Goal: Transaction & Acquisition: Purchase product/service

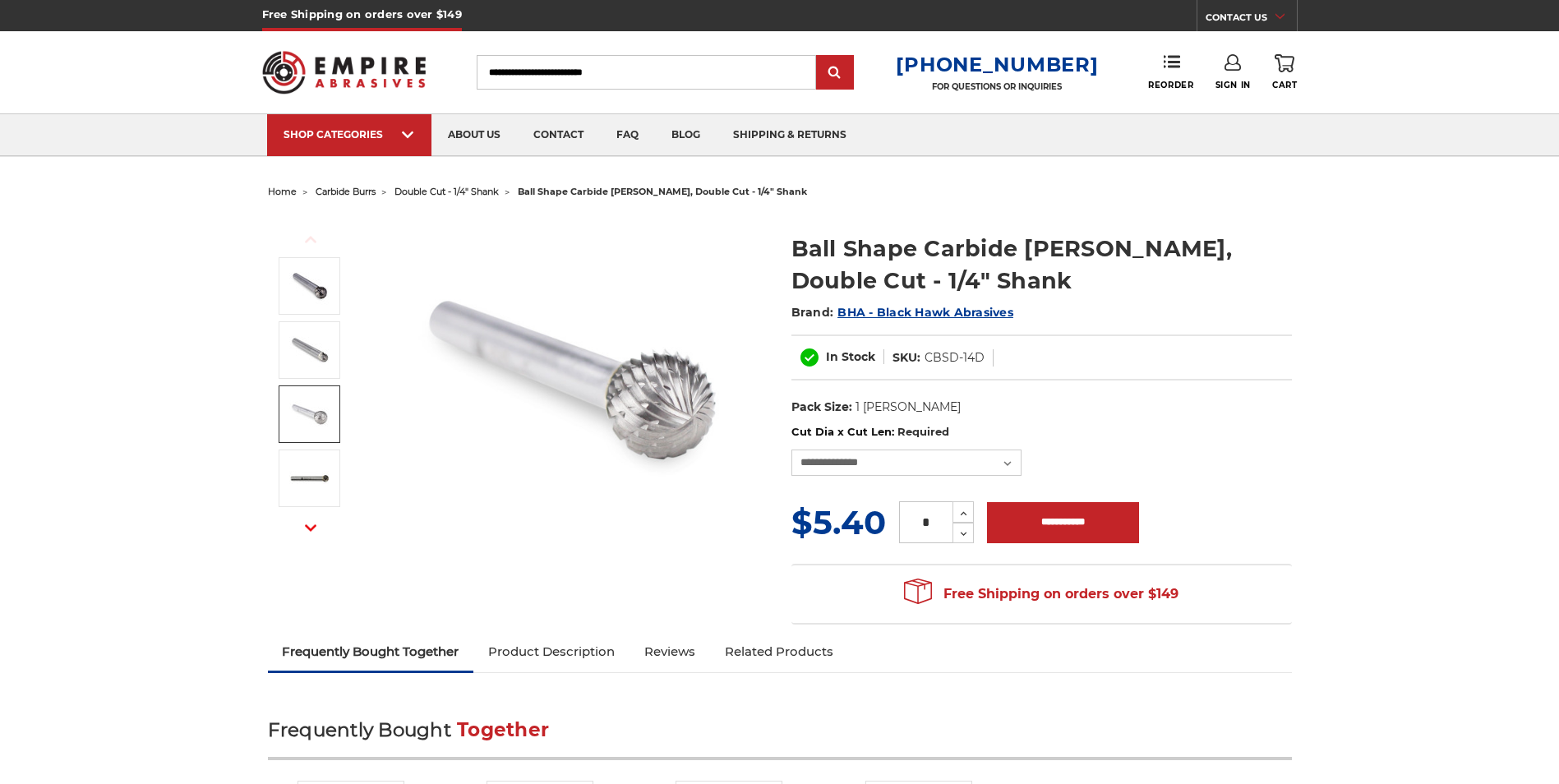
click at [306, 410] on img at bounding box center [309, 413] width 41 height 41
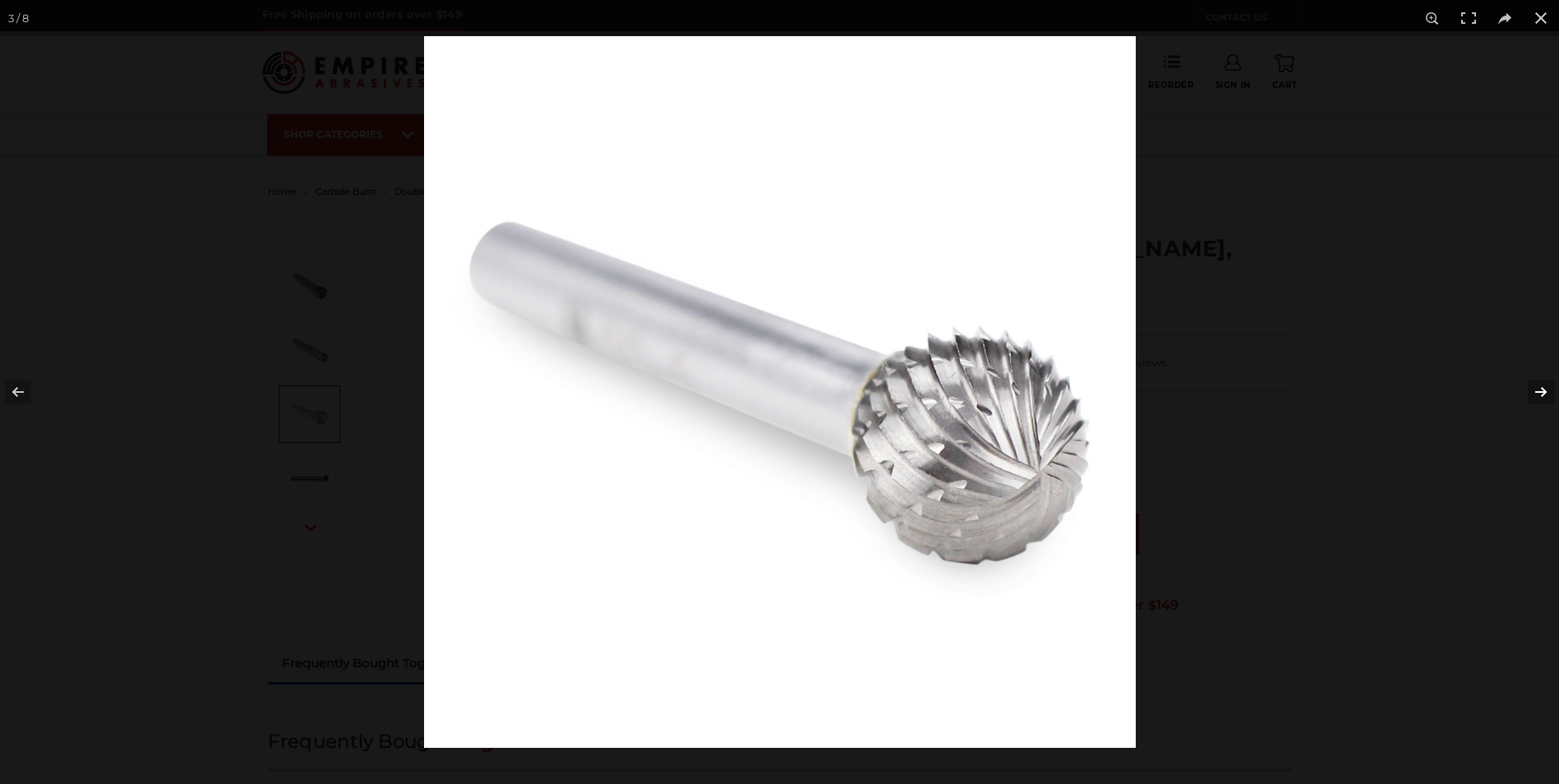
click at [1538, 392] on button at bounding box center [1530, 392] width 58 height 82
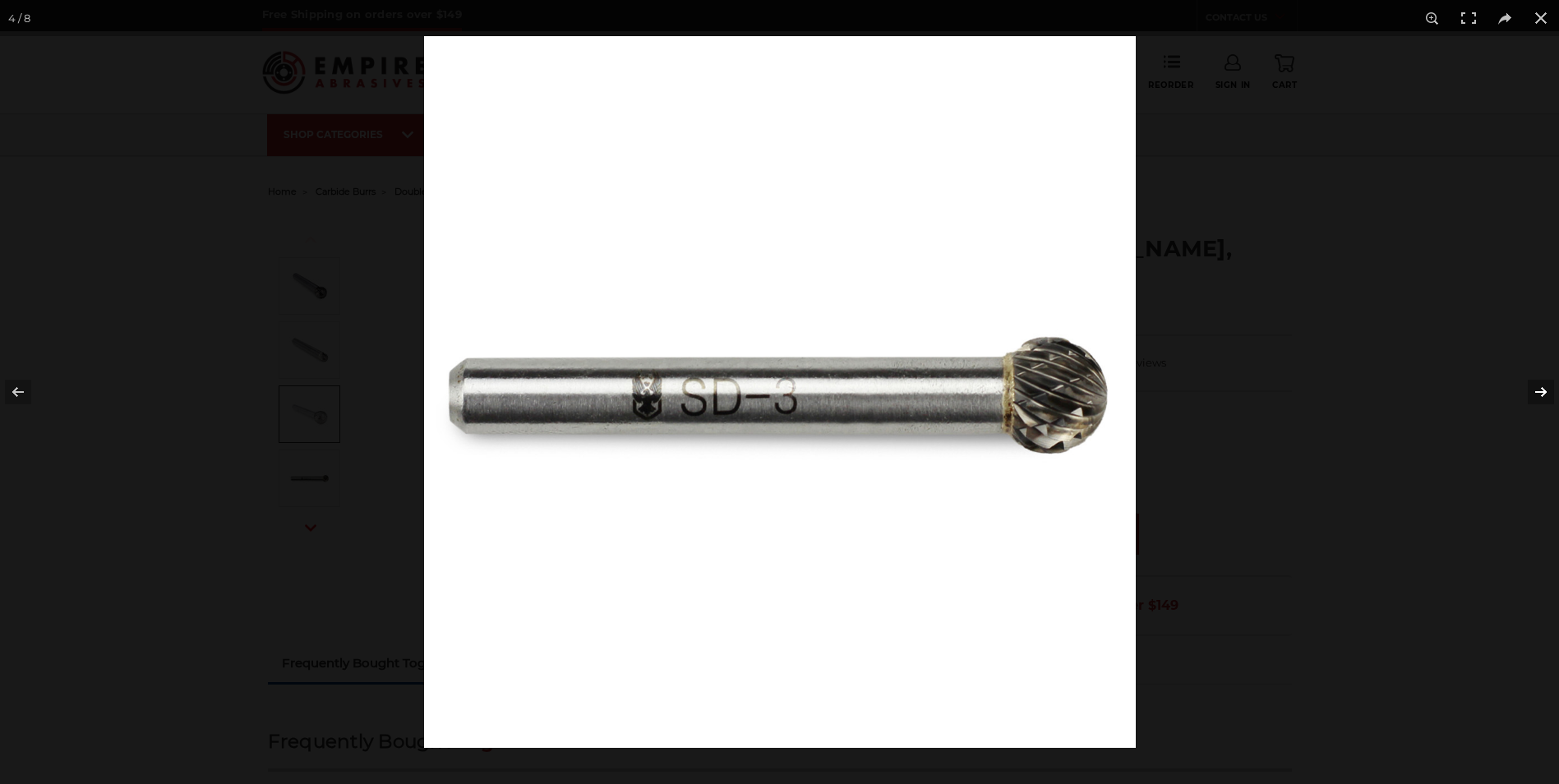
click at [1538, 392] on button at bounding box center [1530, 392] width 58 height 82
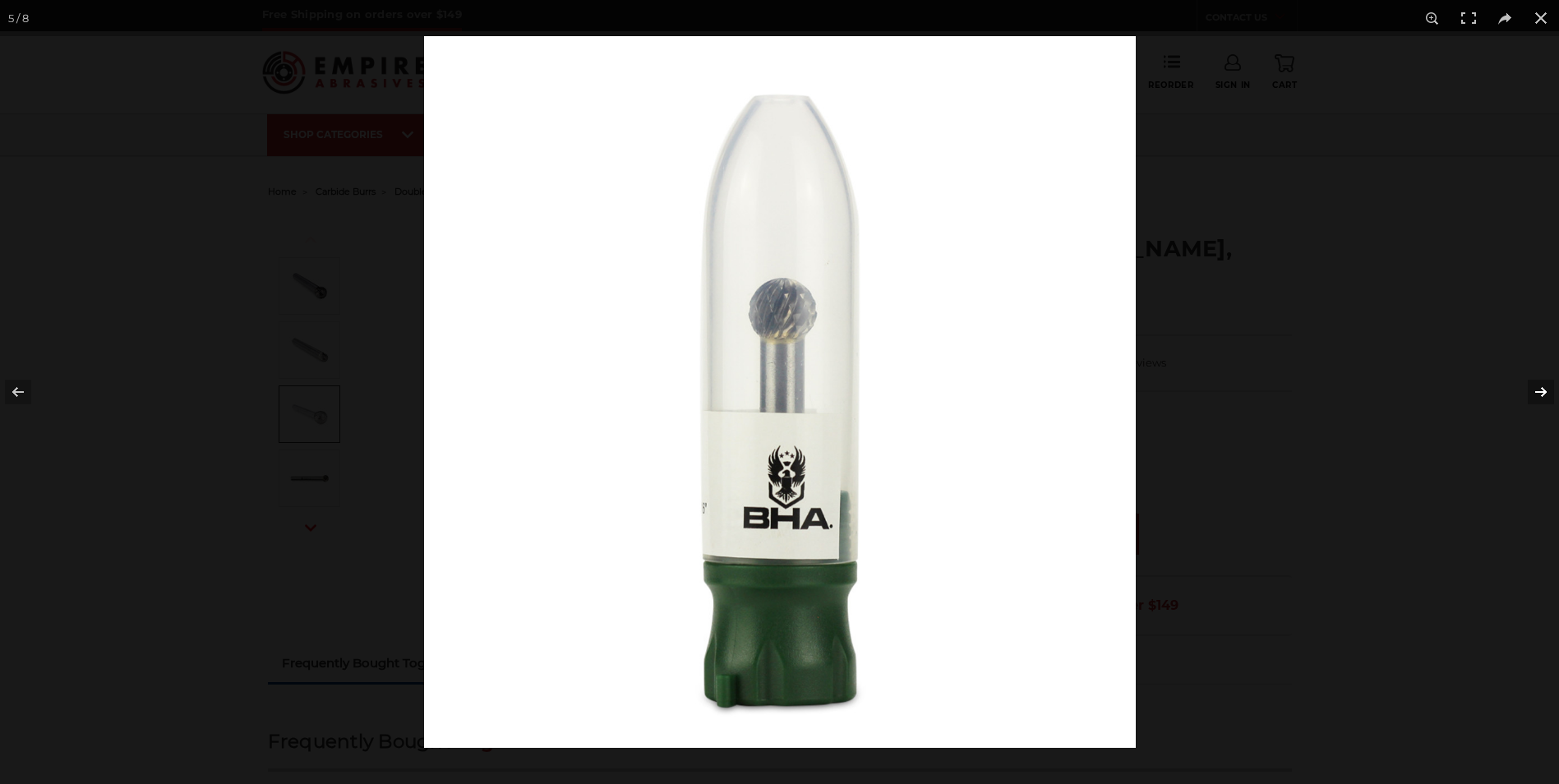
click at [1537, 394] on button at bounding box center [1530, 392] width 58 height 82
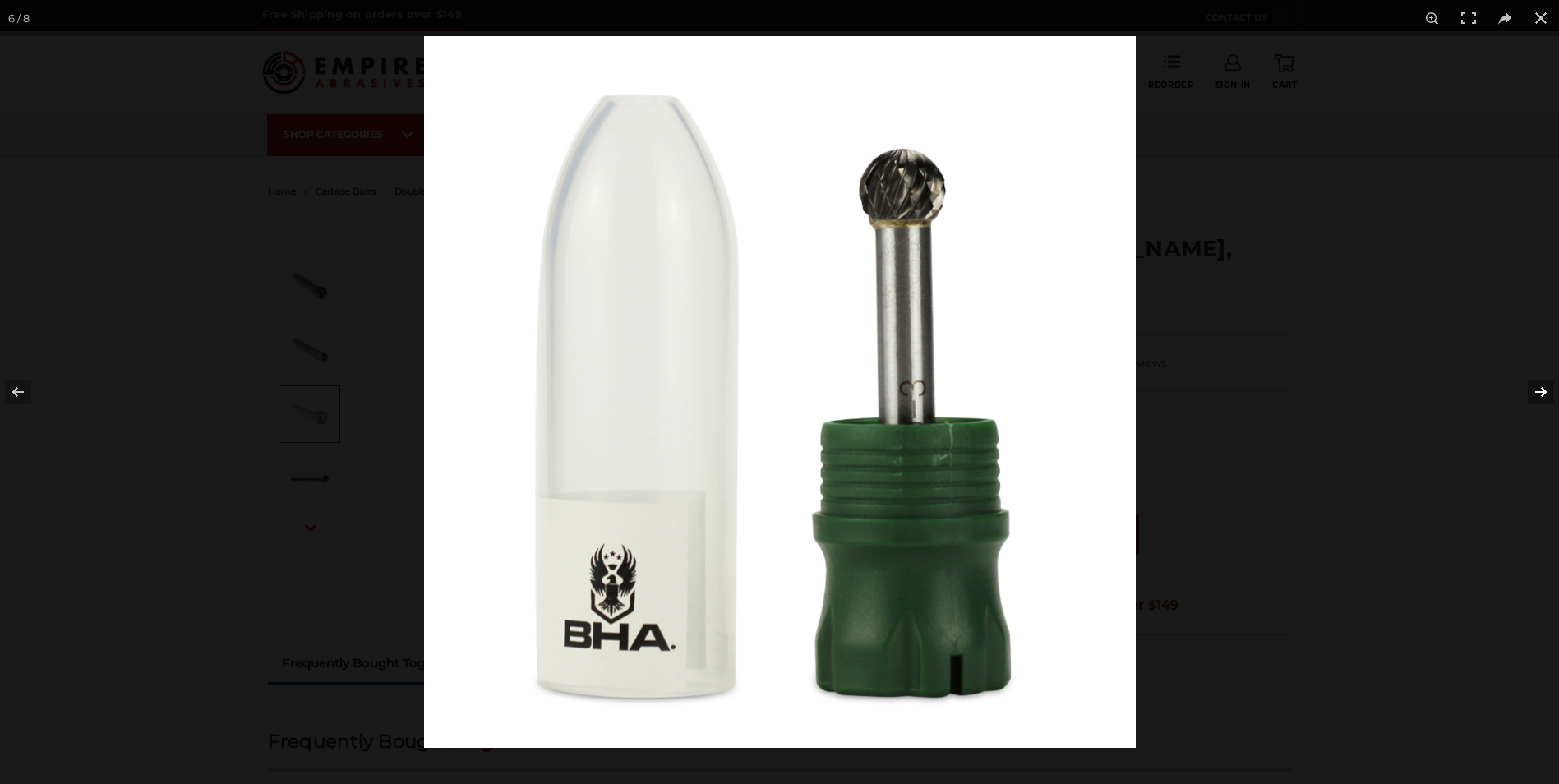
click at [1536, 393] on button at bounding box center [1530, 392] width 58 height 82
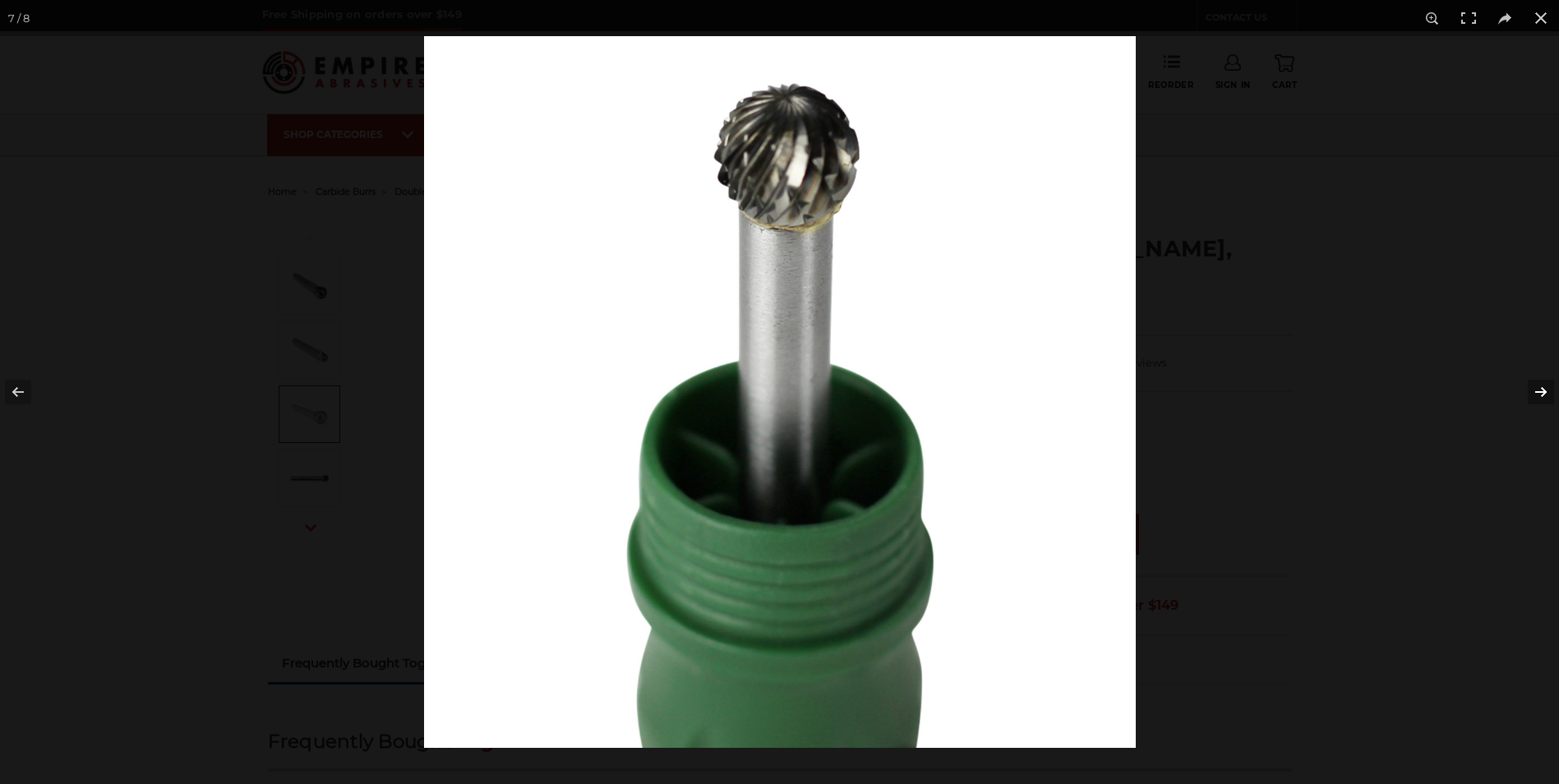
click at [1536, 394] on button at bounding box center [1530, 392] width 58 height 82
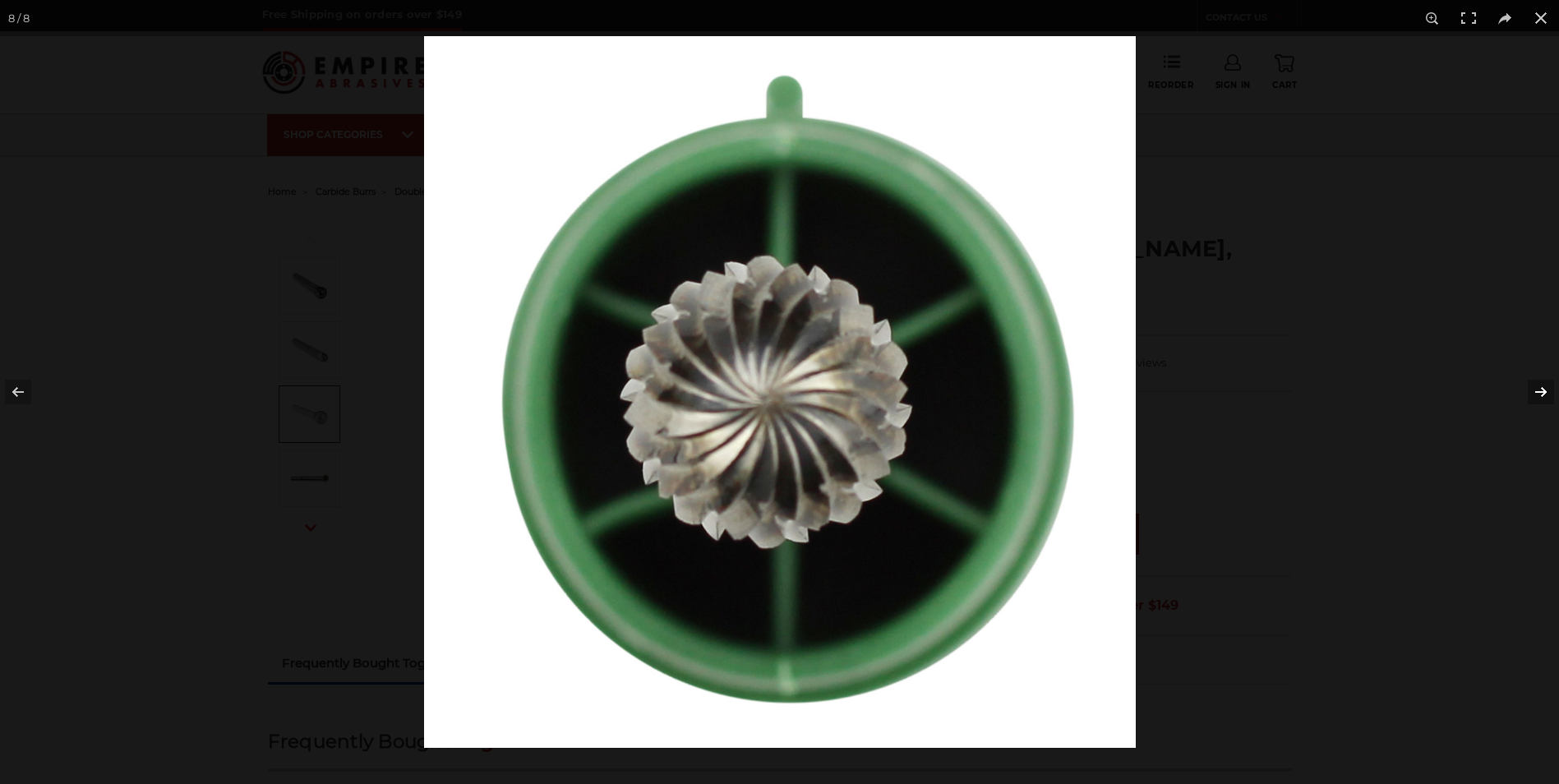
click at [1524, 399] on button at bounding box center [1530, 392] width 58 height 82
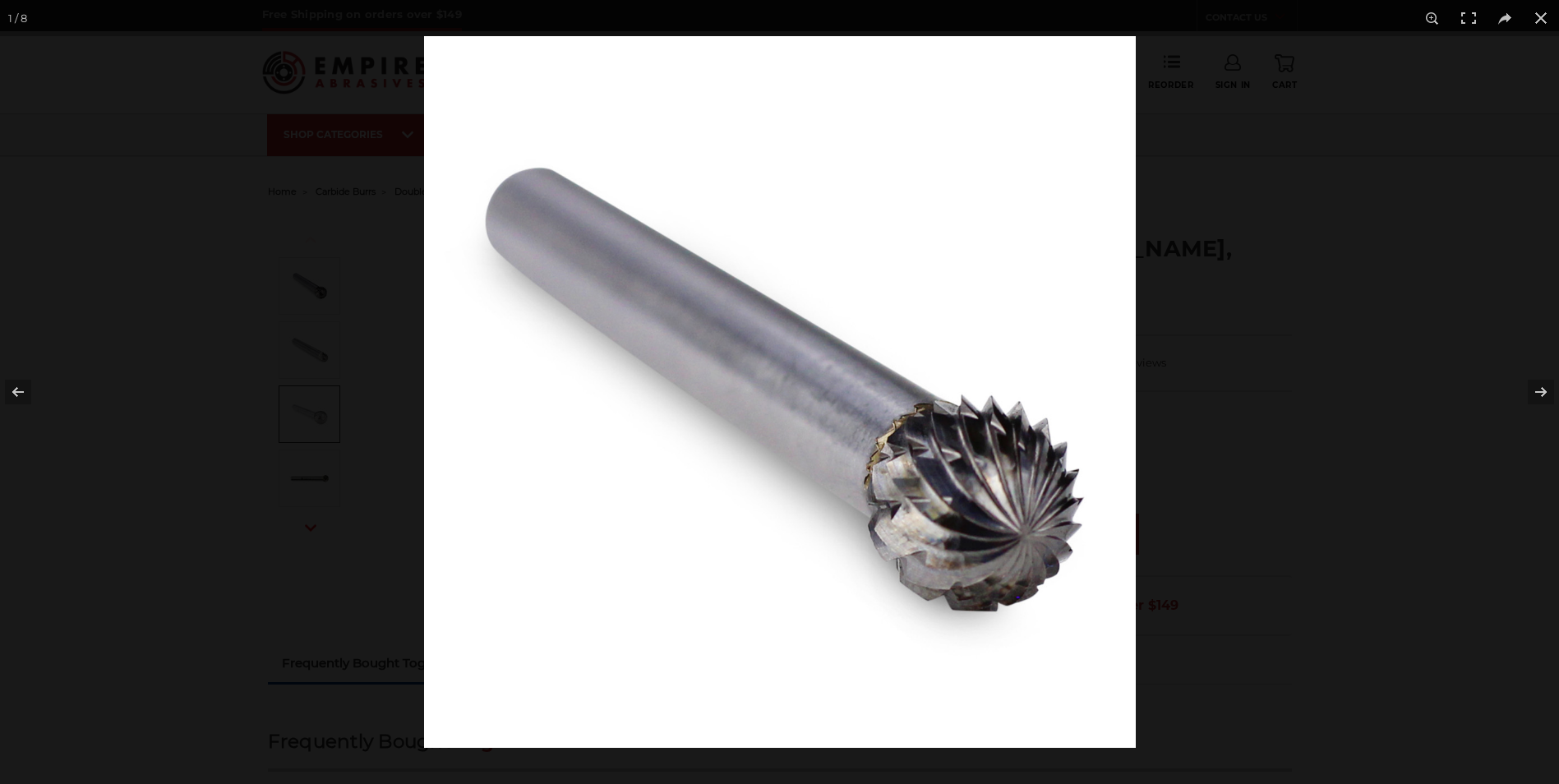
click at [1031, 640] on img at bounding box center [780, 392] width 712 height 711
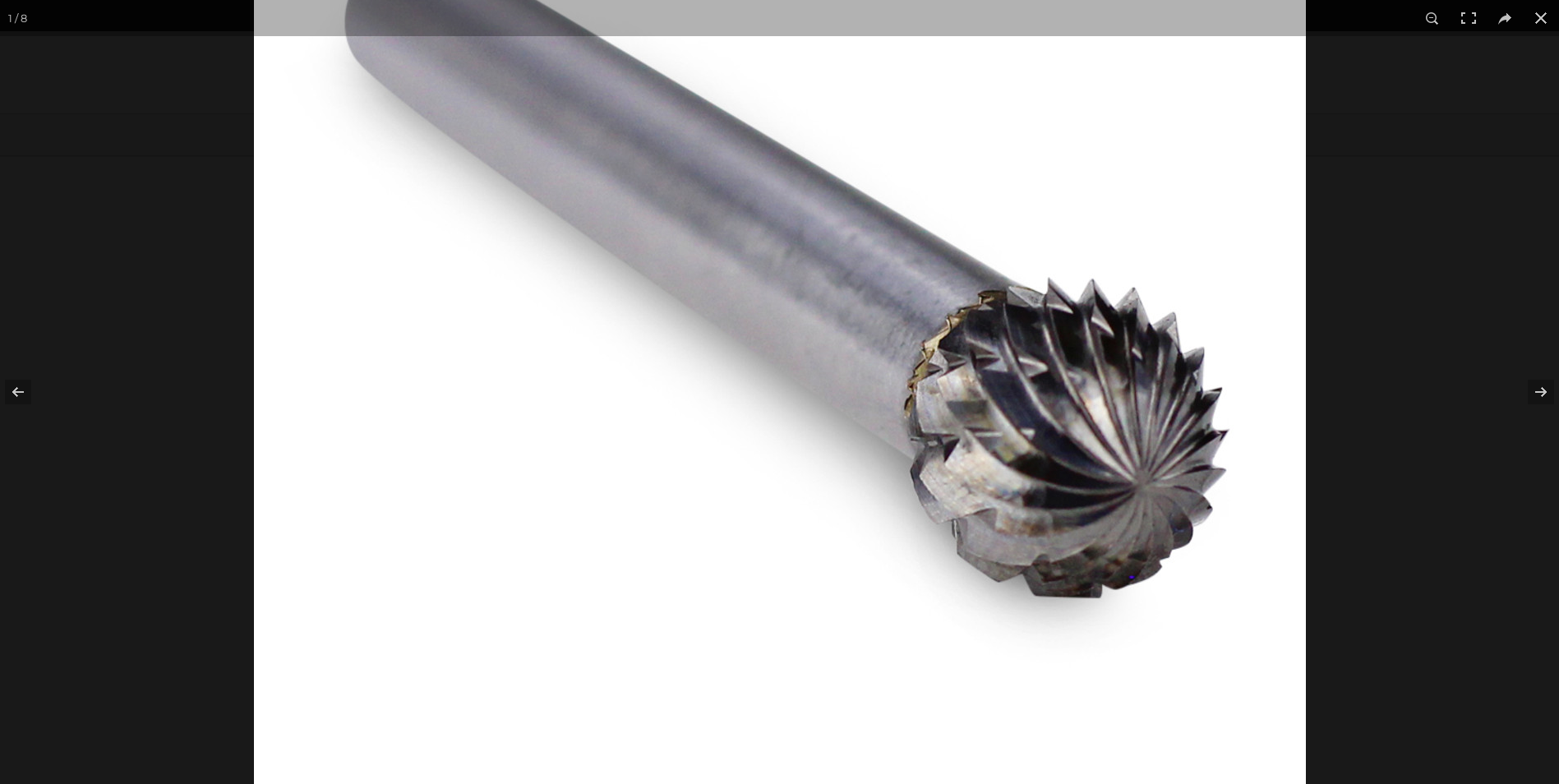
click at [833, 550] on img at bounding box center [780, 273] width 1052 height 1051
click at [1083, 635] on img at bounding box center [780, 274] width 1052 height 1051
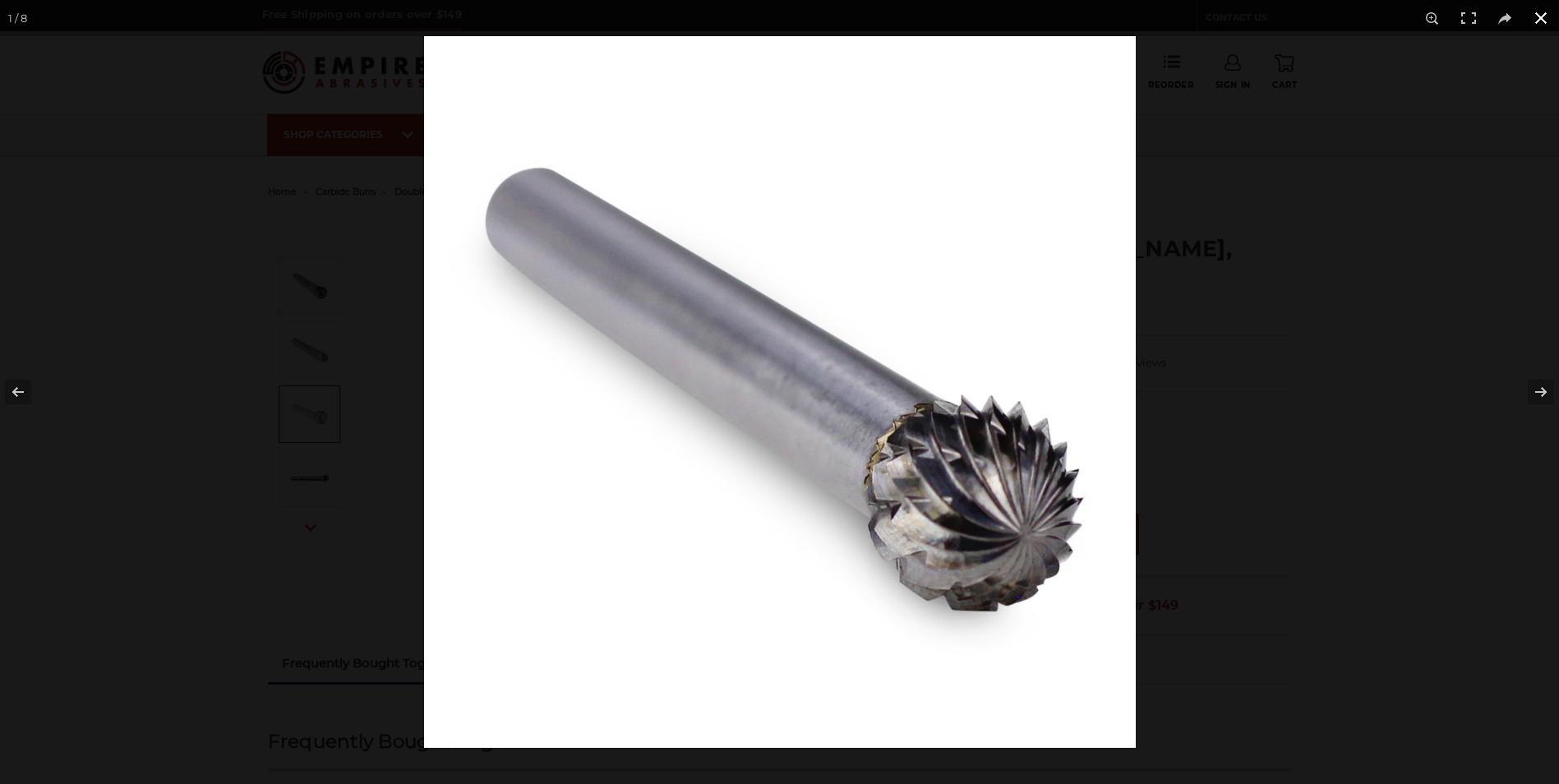
click at [1545, 13] on button at bounding box center [1541, 18] width 36 height 36
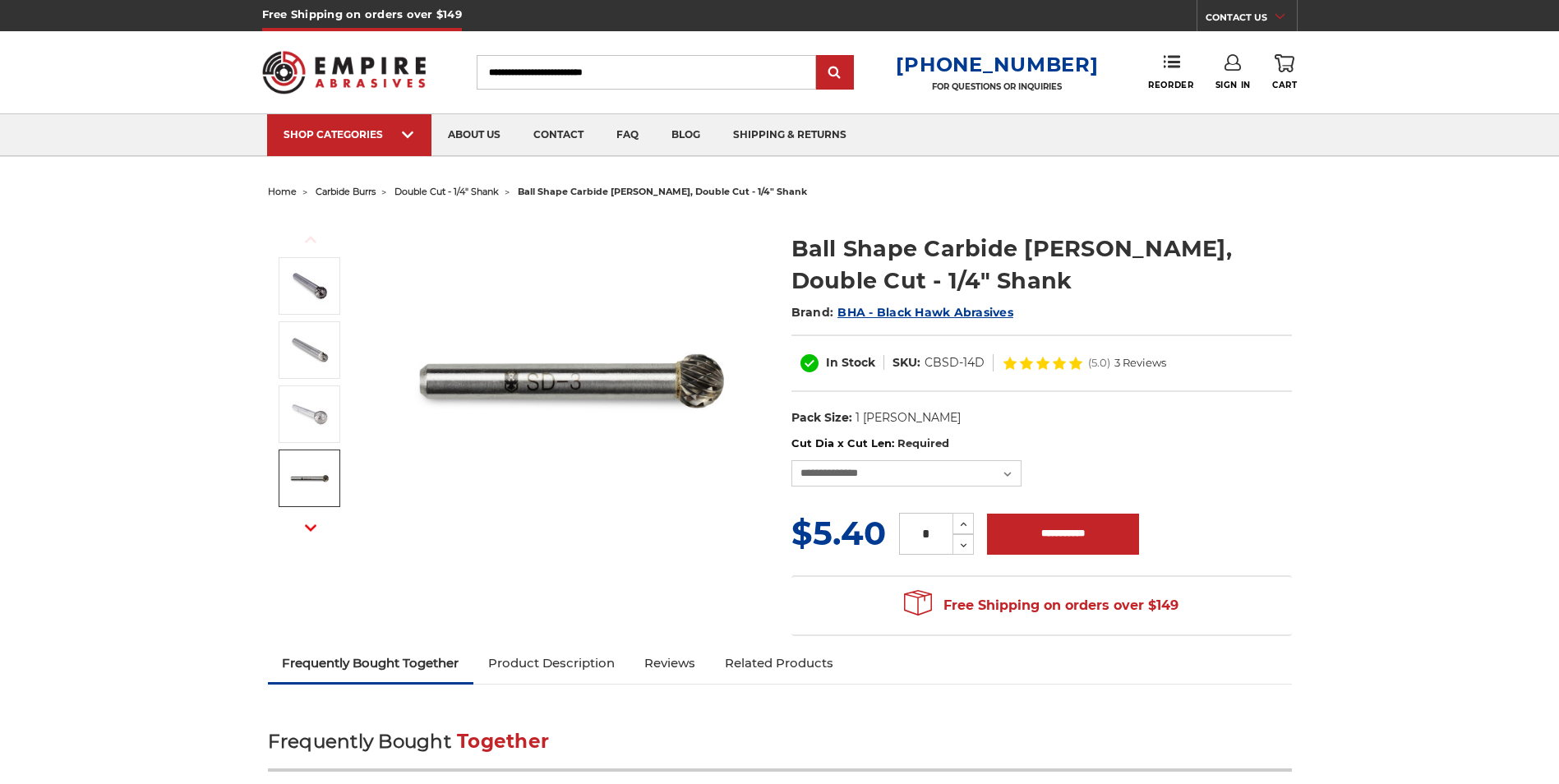
click at [318, 481] on img at bounding box center [309, 477] width 41 height 41
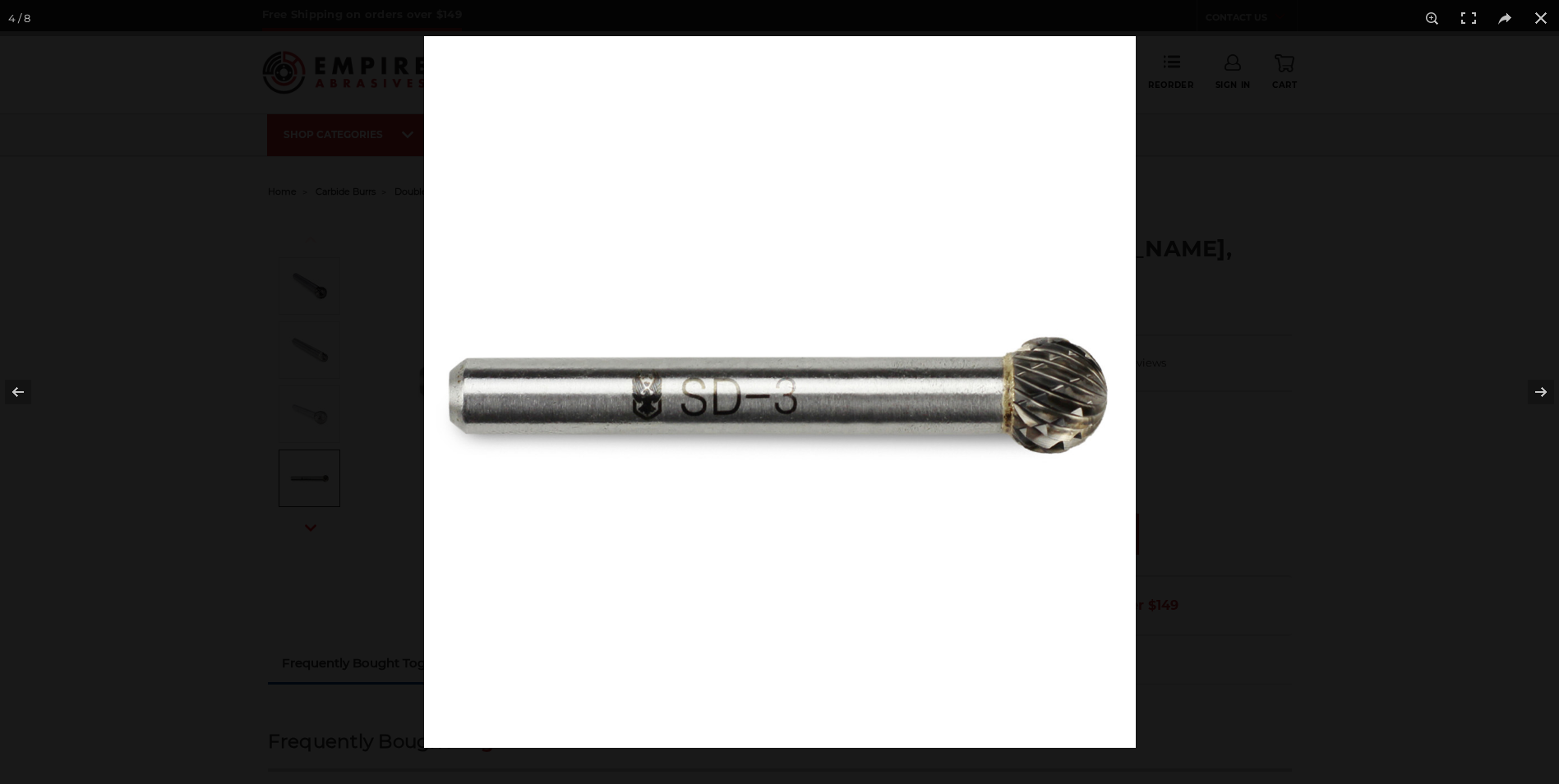
click at [305, 481] on div at bounding box center [780, 392] width 1559 height 784
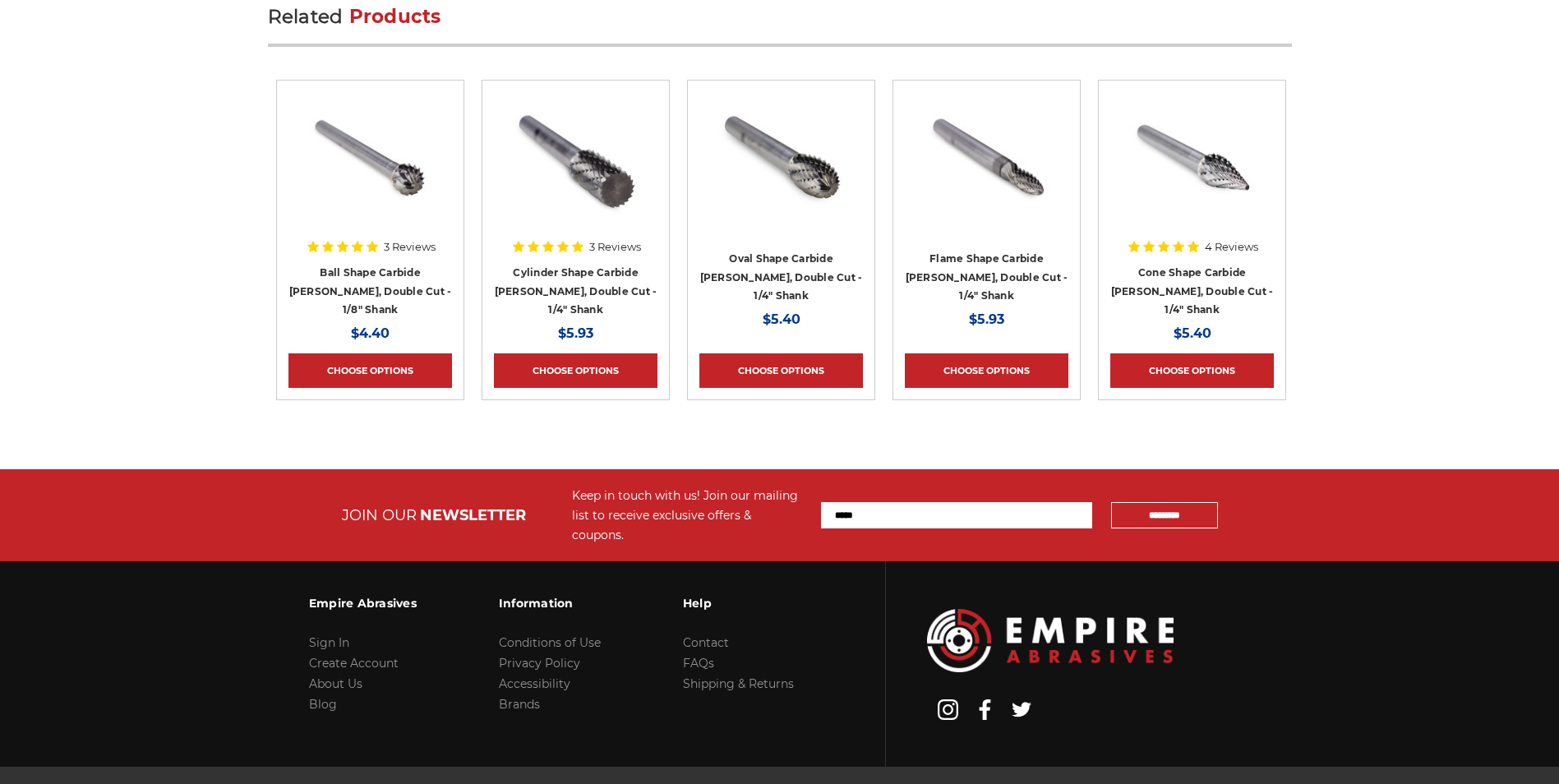
scroll to position [3567, 0]
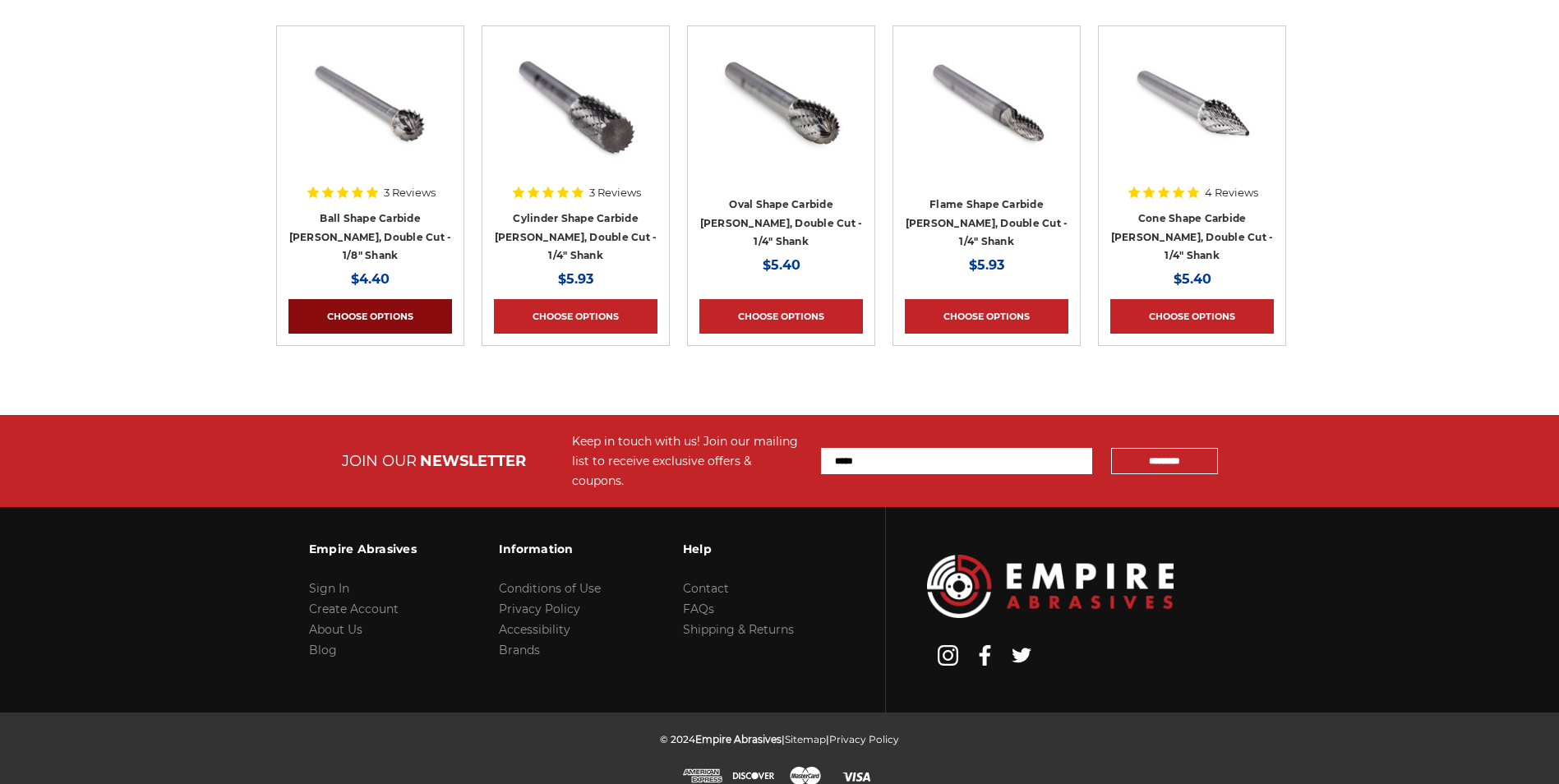
click at [378, 320] on link "Choose Options" at bounding box center [370, 316] width 163 height 35
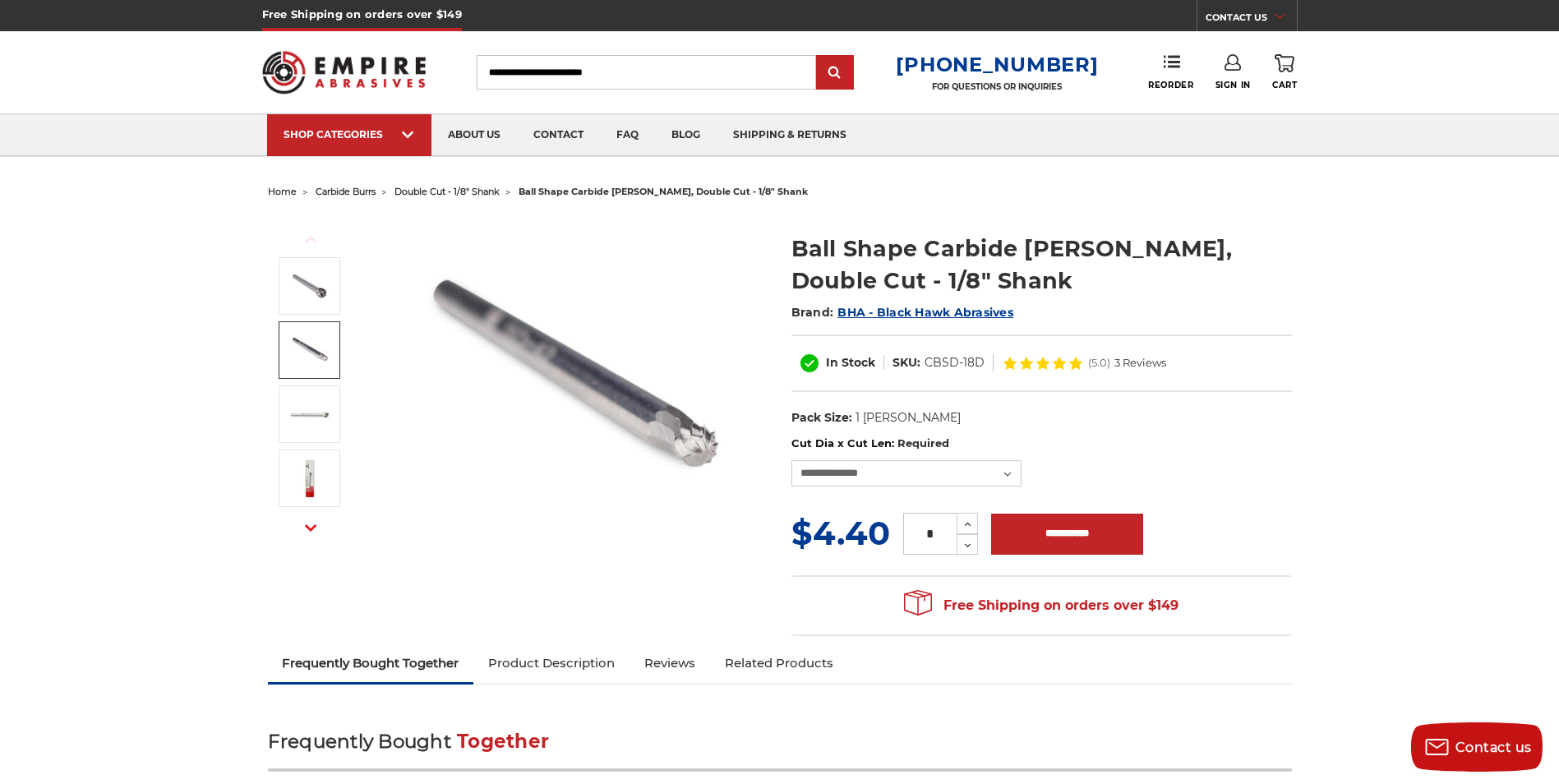
click at [319, 354] on img at bounding box center [309, 349] width 41 height 41
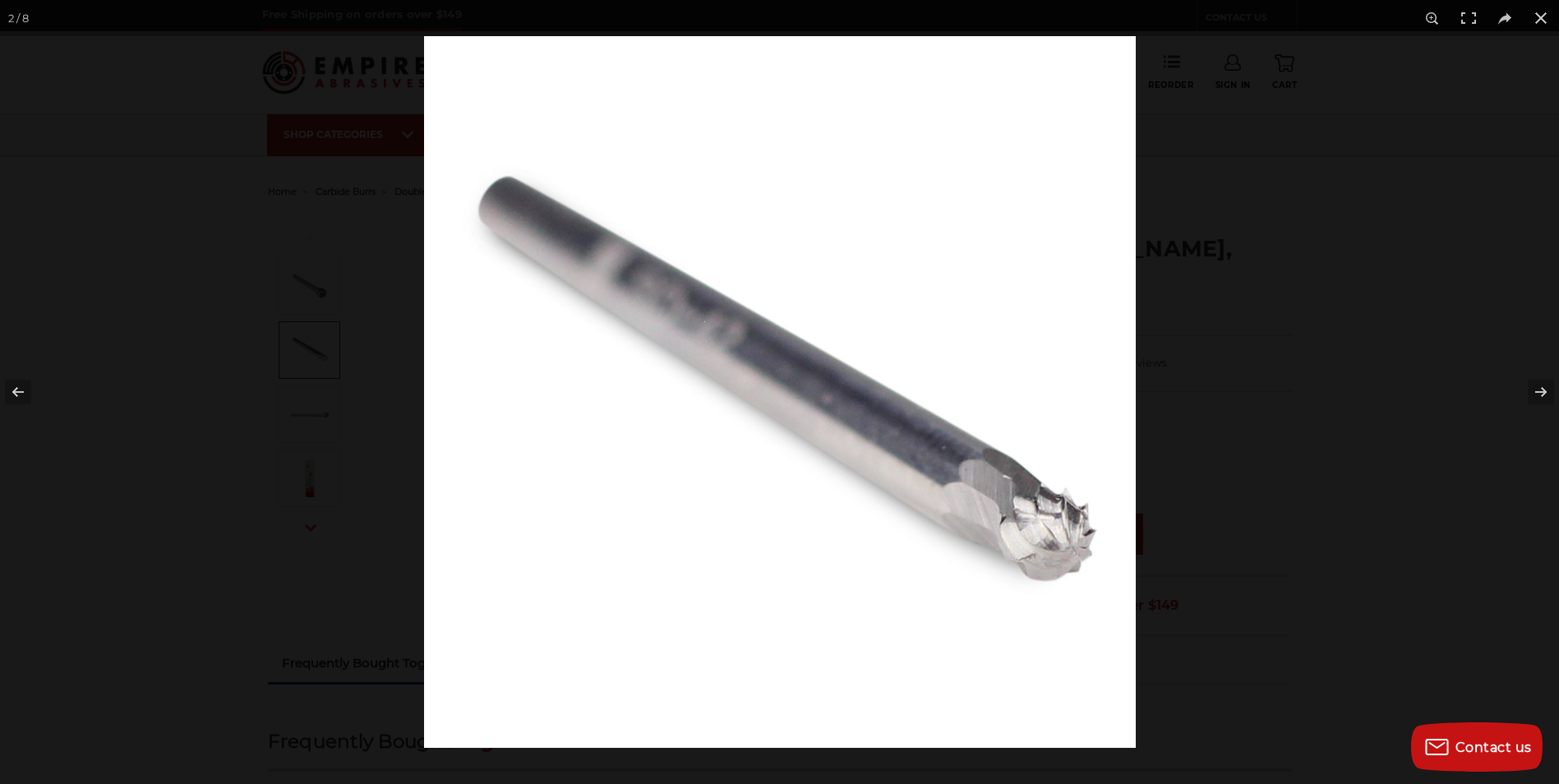
click at [305, 352] on div at bounding box center [780, 392] width 1559 height 784
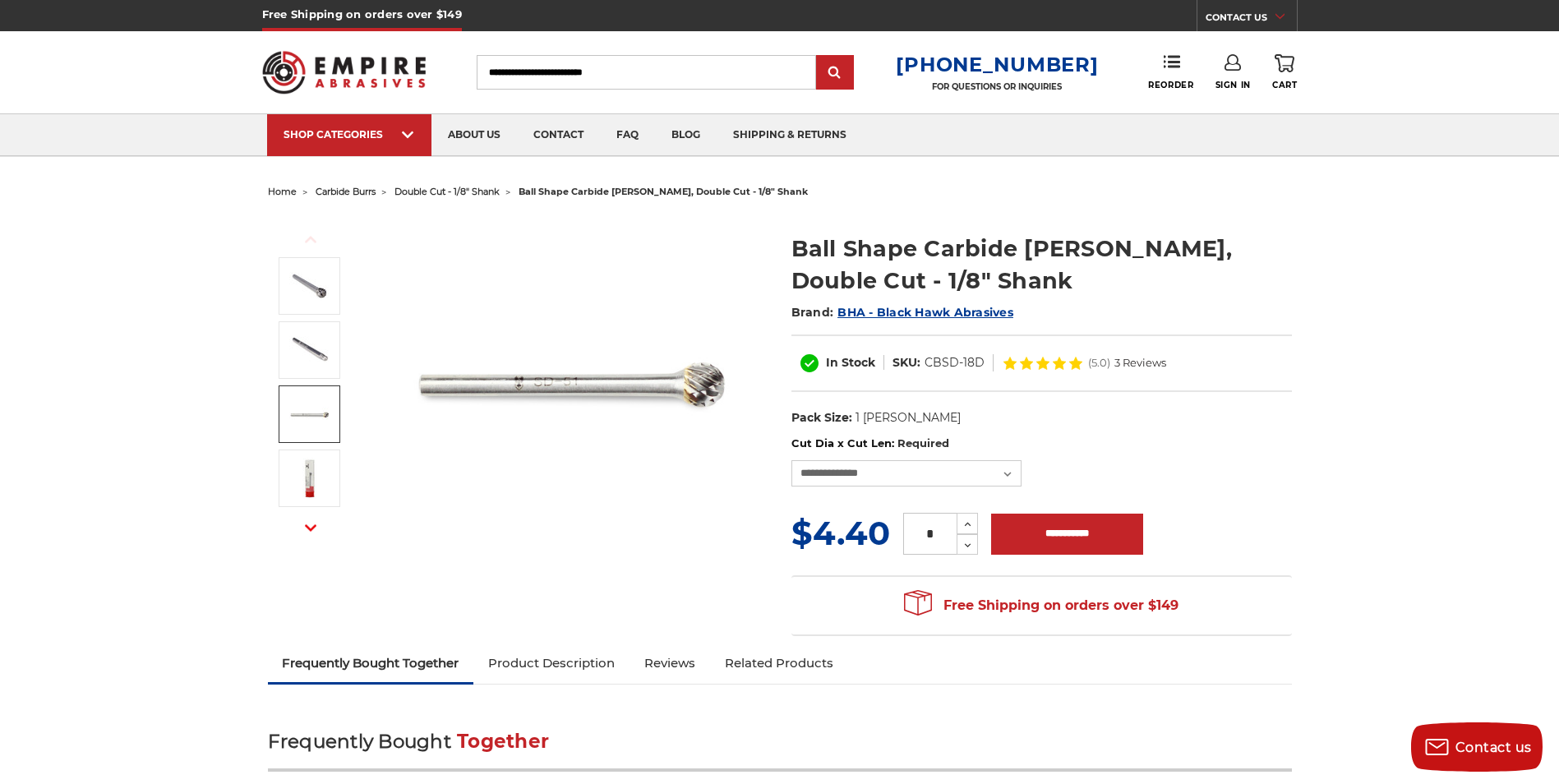
click at [311, 416] on img at bounding box center [309, 413] width 41 height 41
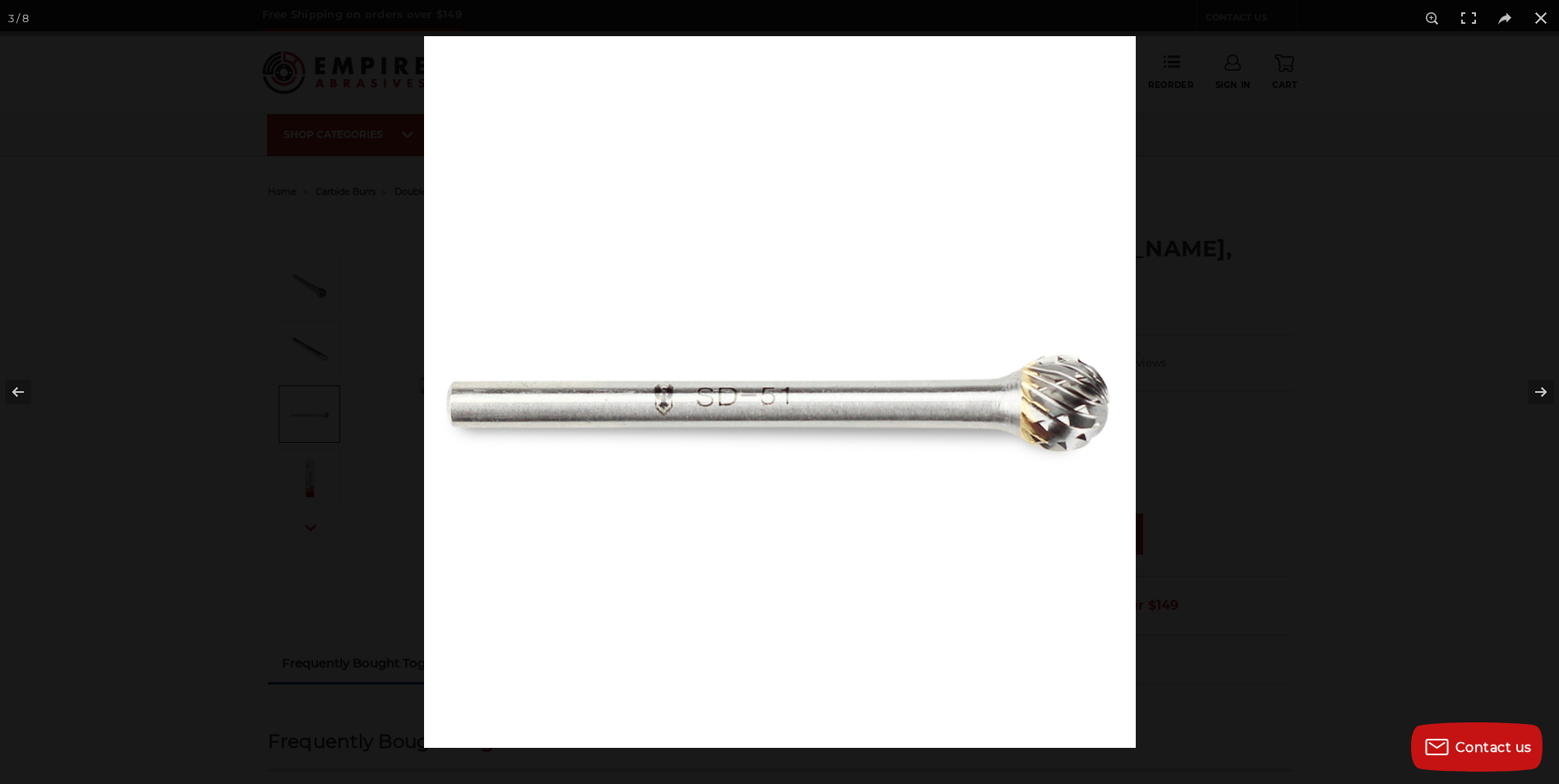
click at [305, 414] on div at bounding box center [780, 392] width 1559 height 784
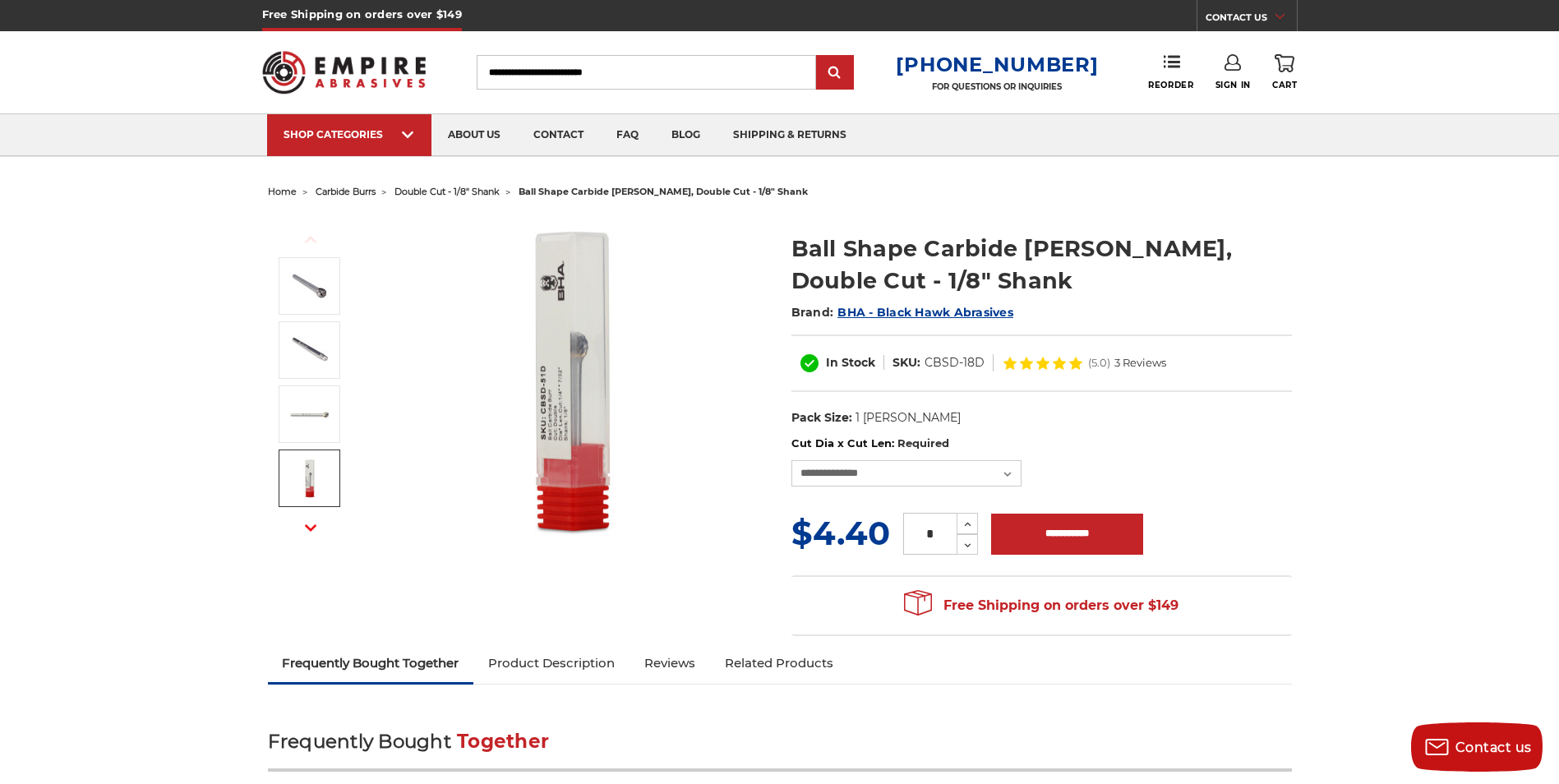
click at [310, 481] on img at bounding box center [309, 477] width 41 height 41
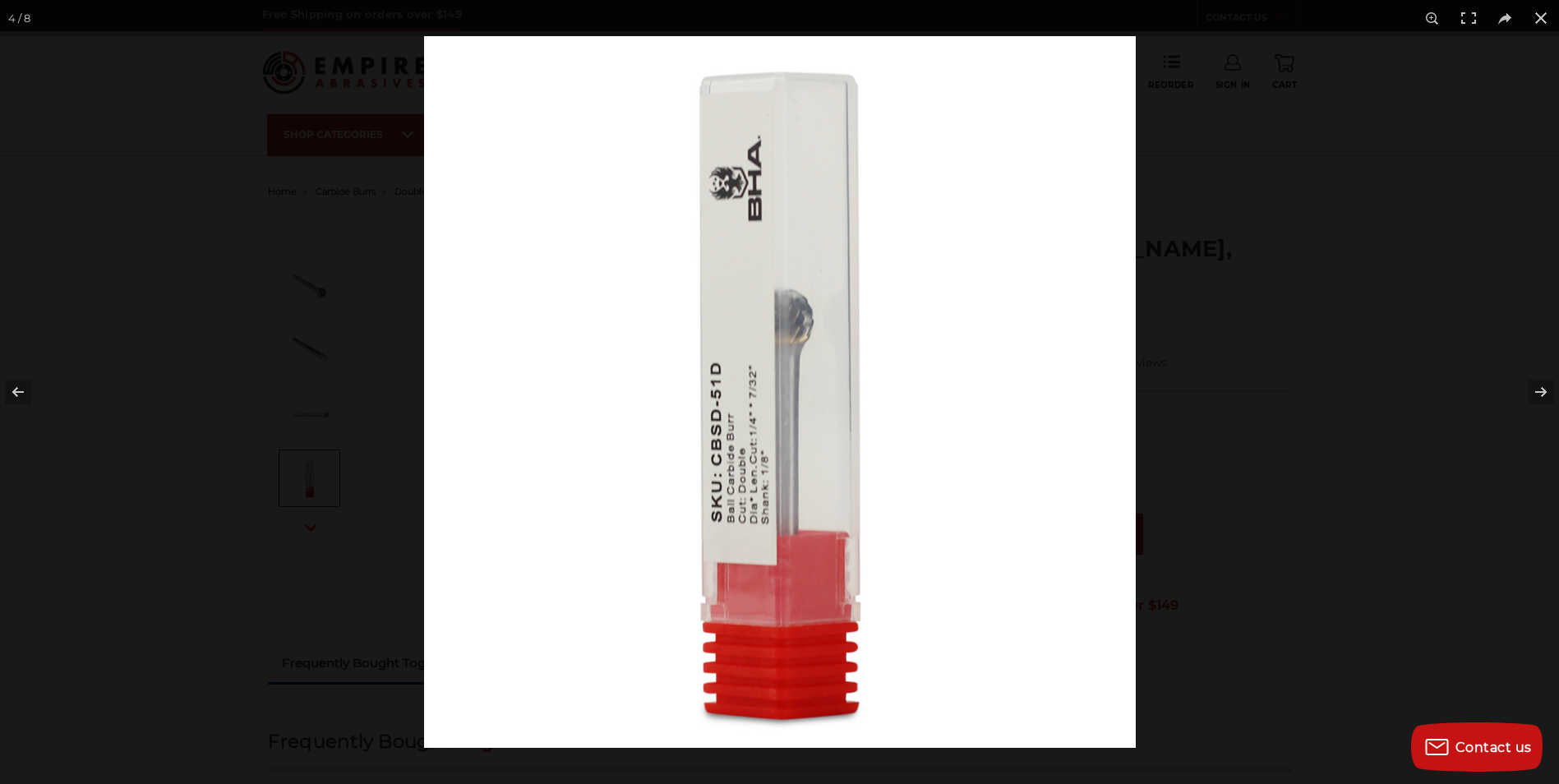
click at [756, 537] on img at bounding box center [780, 392] width 712 height 711
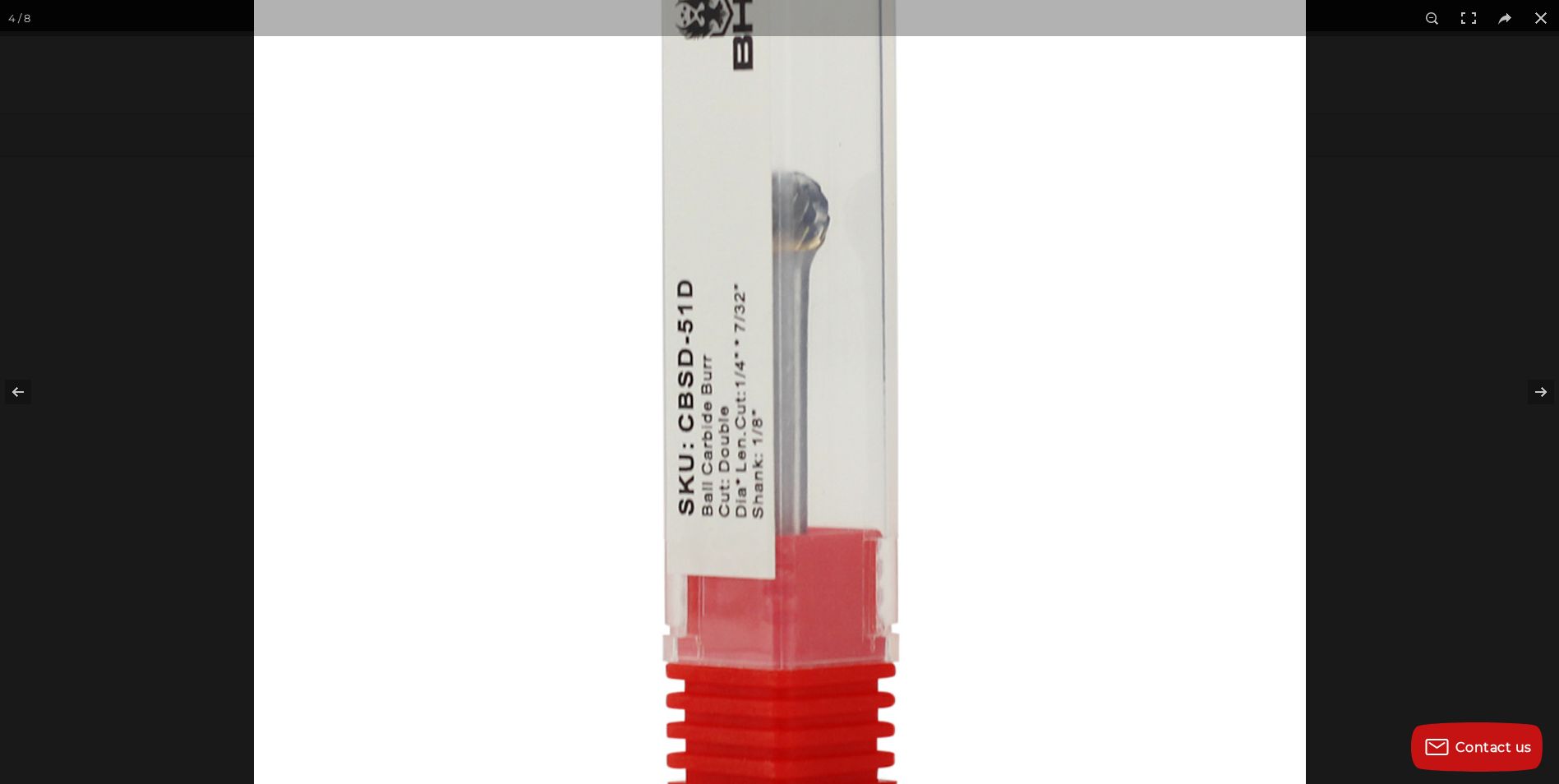
click at [576, 411] on img at bounding box center [780, 323] width 1052 height 1051
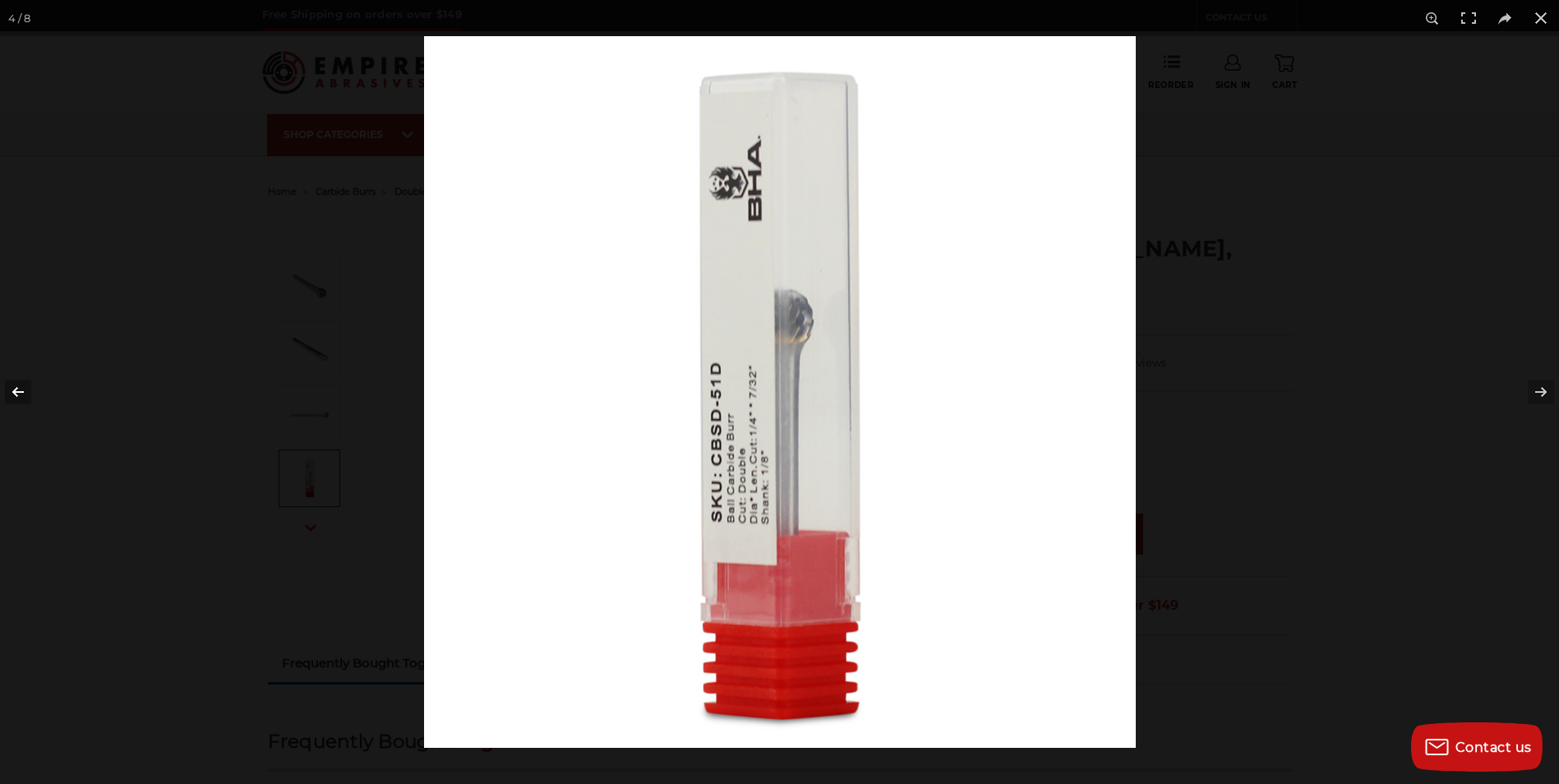
click at [19, 388] on button at bounding box center [29, 392] width 58 height 82
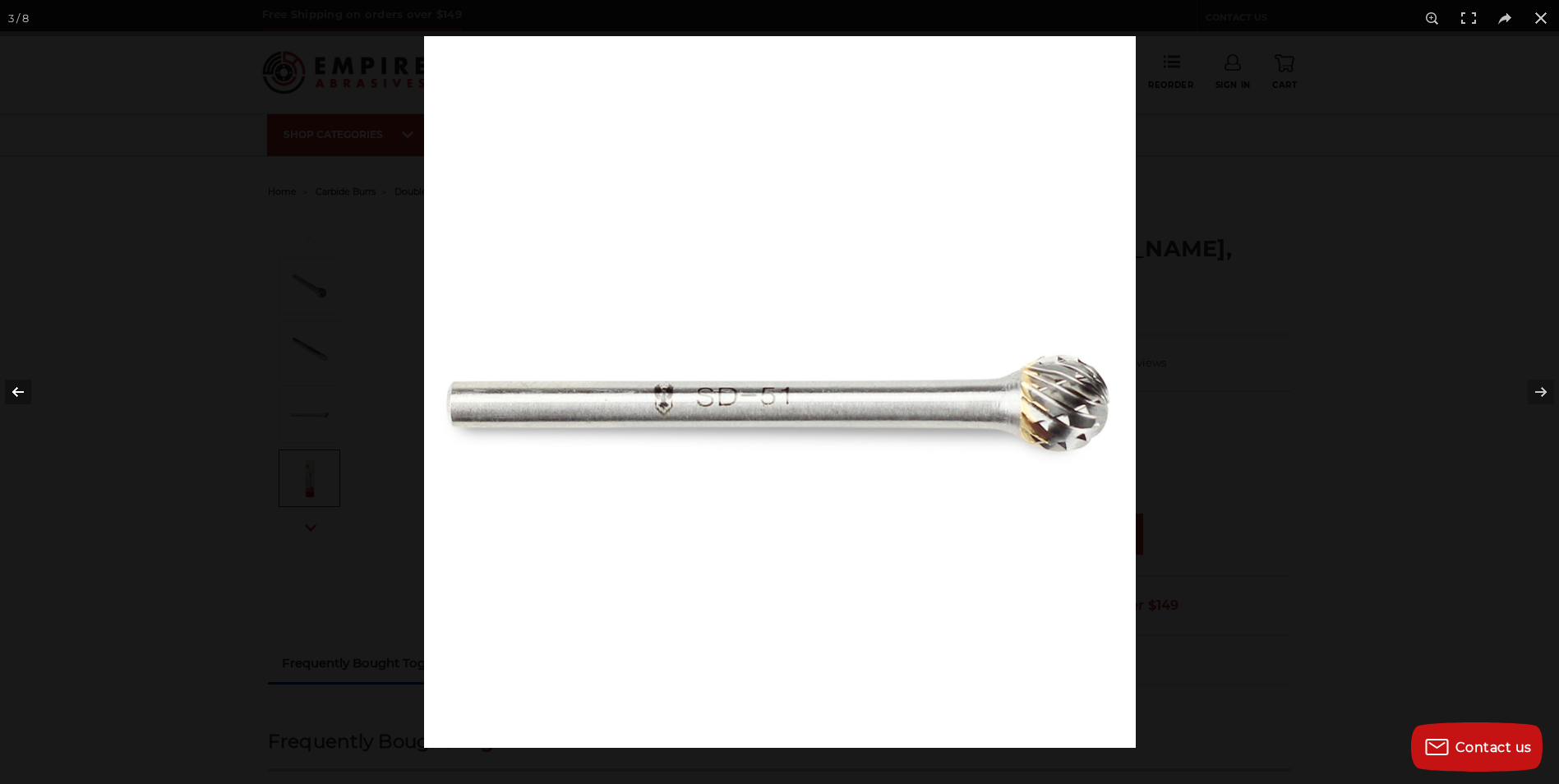
click at [20, 392] on button at bounding box center [29, 392] width 58 height 82
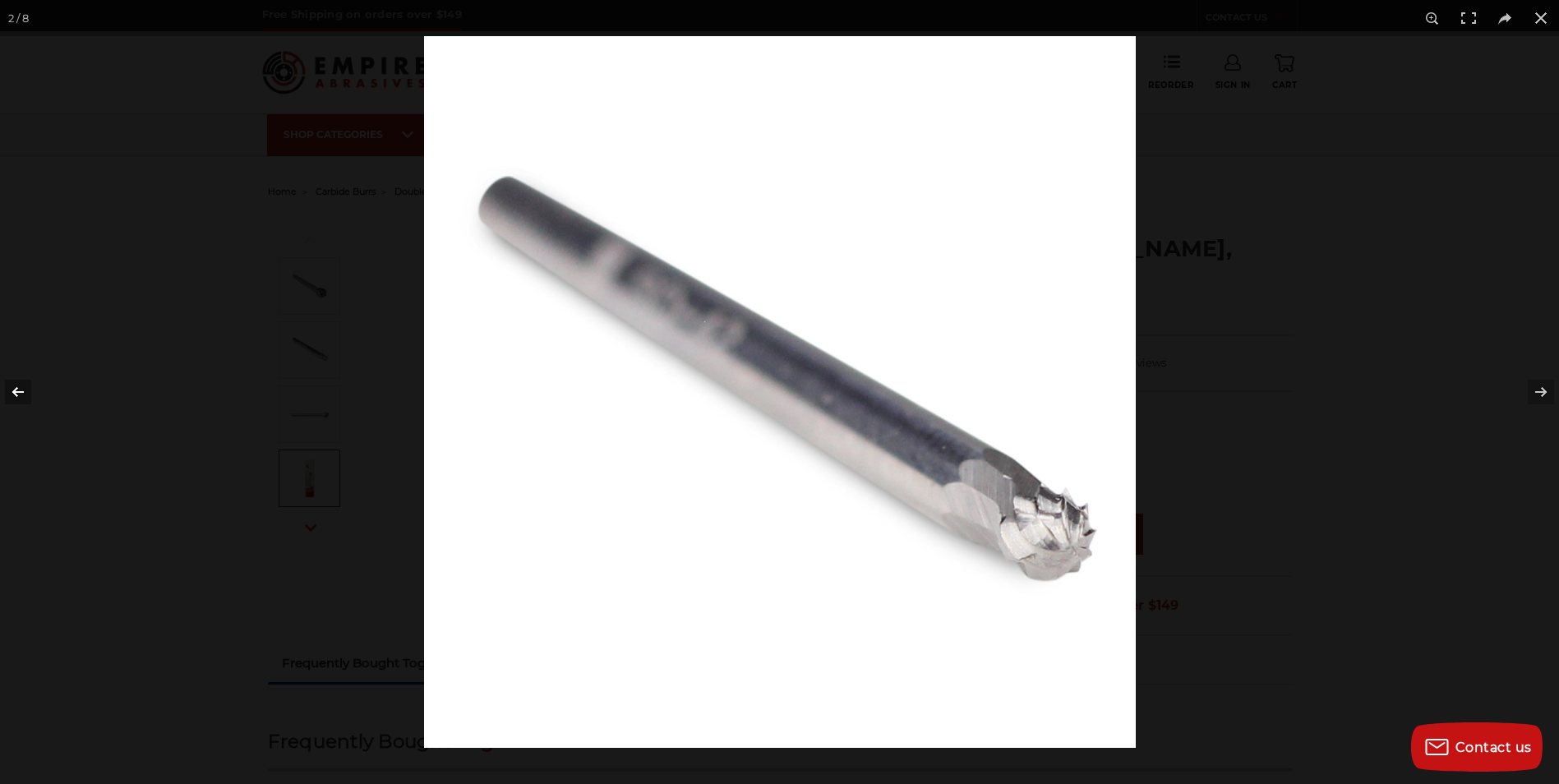
click at [20, 397] on button at bounding box center [29, 392] width 58 height 82
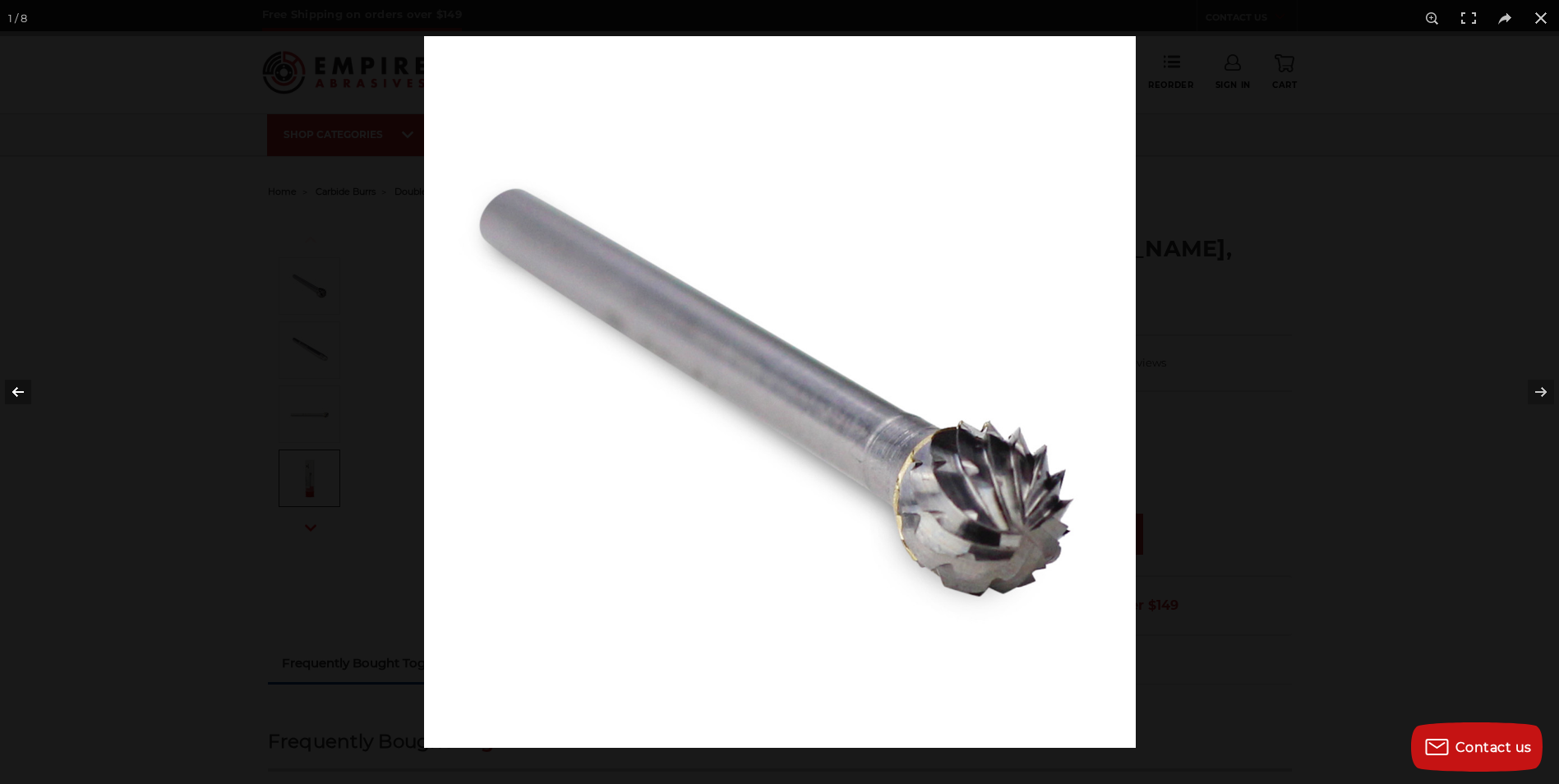
click at [18, 391] on button at bounding box center [29, 392] width 58 height 82
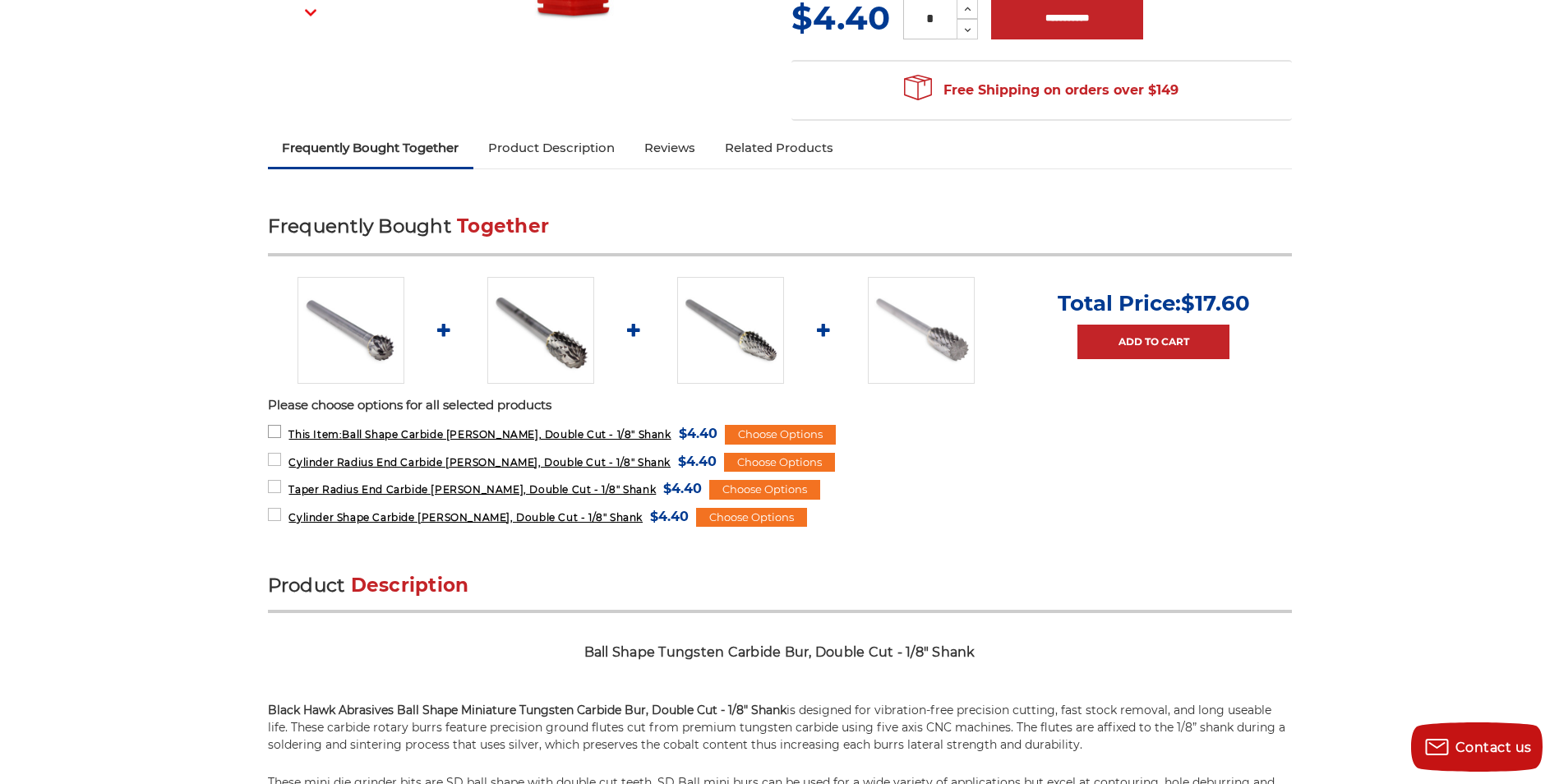
scroll to position [493, 0]
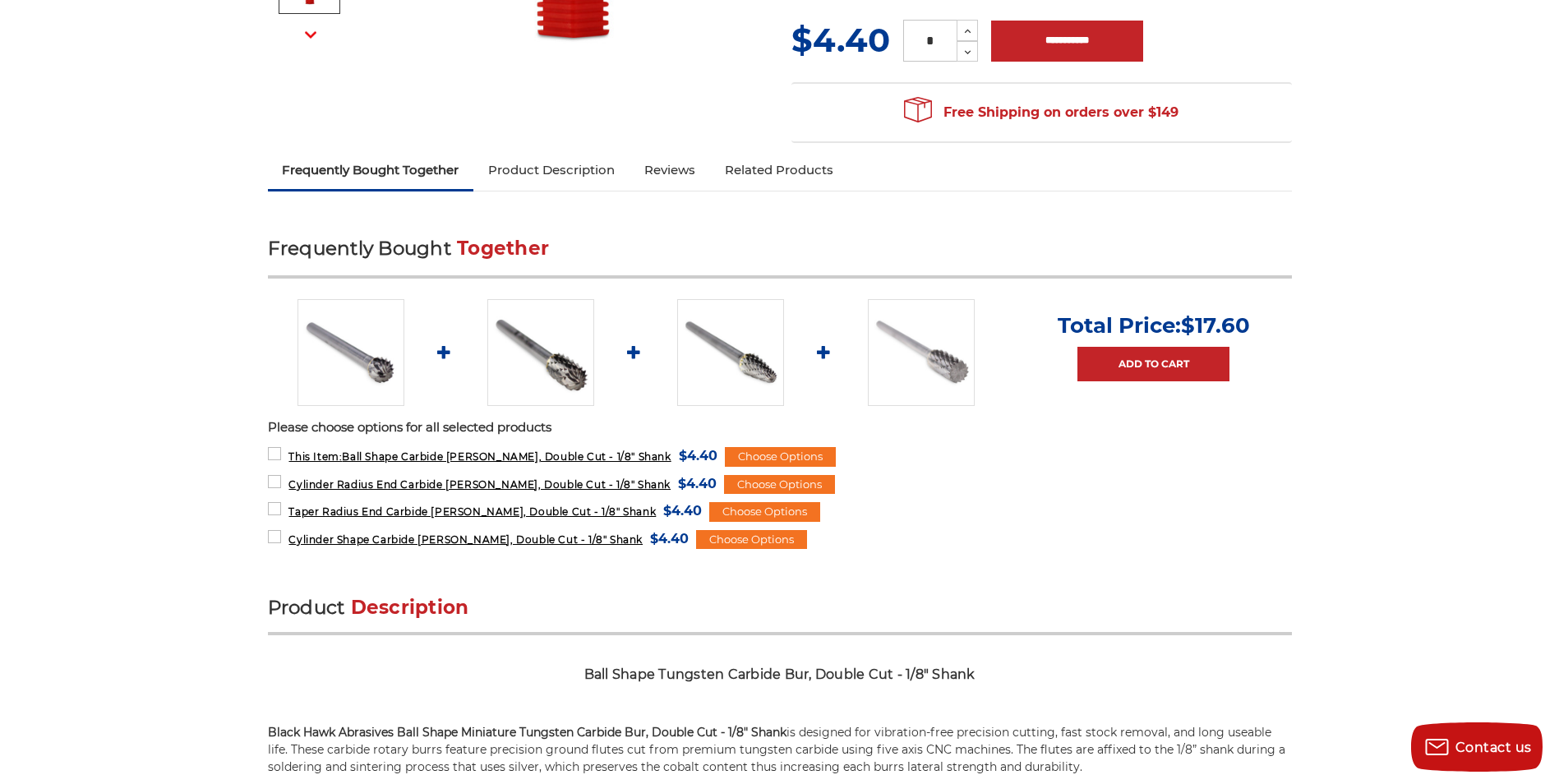
click at [941, 374] on img at bounding box center [921, 352] width 106 height 106
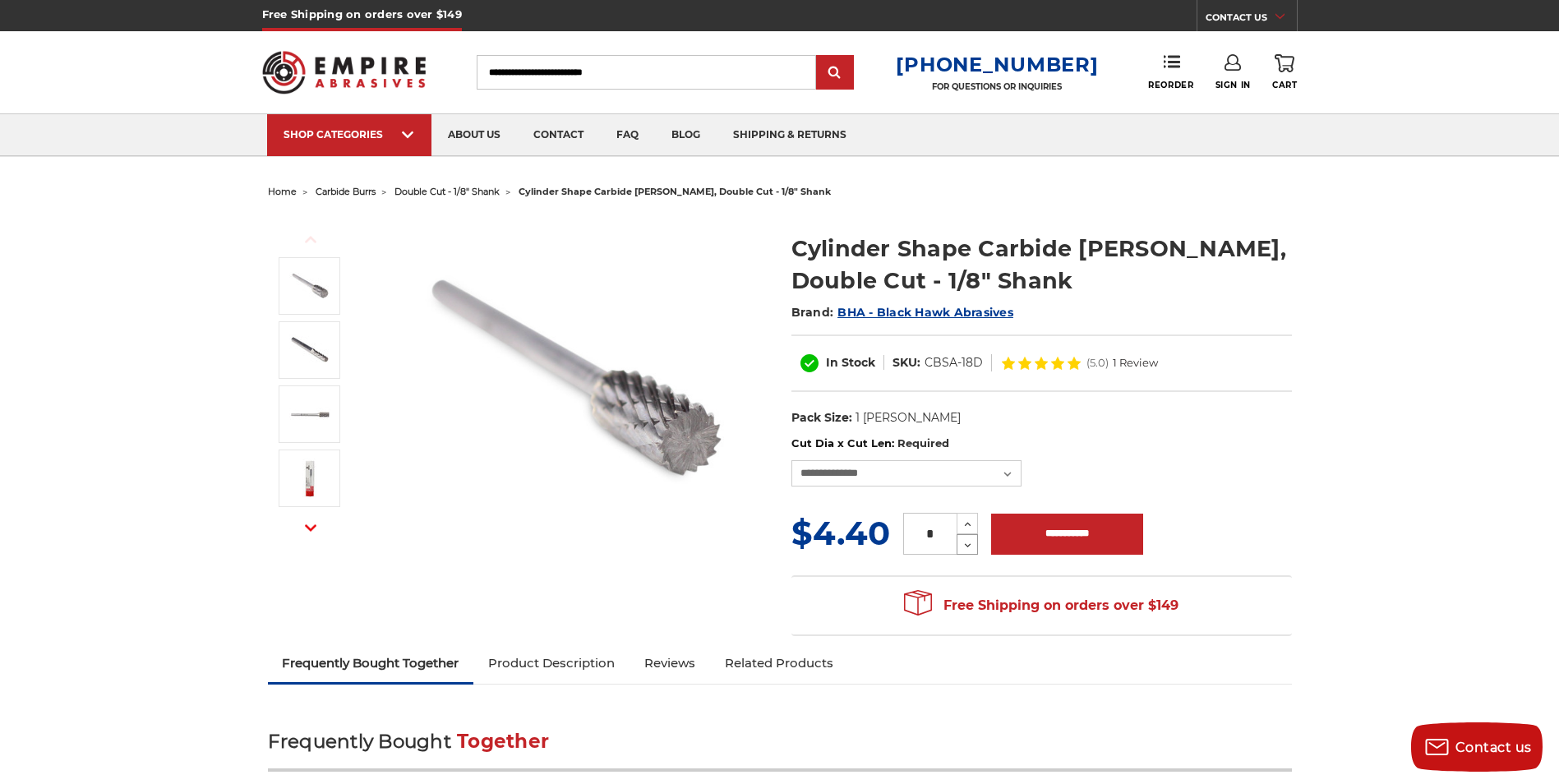
click at [970, 547] on icon at bounding box center [967, 545] width 12 height 15
click at [965, 546] on icon at bounding box center [967, 545] width 12 height 15
click at [969, 541] on icon at bounding box center [967, 545] width 12 height 15
